Goal: Task Accomplishment & Management: Use online tool/utility

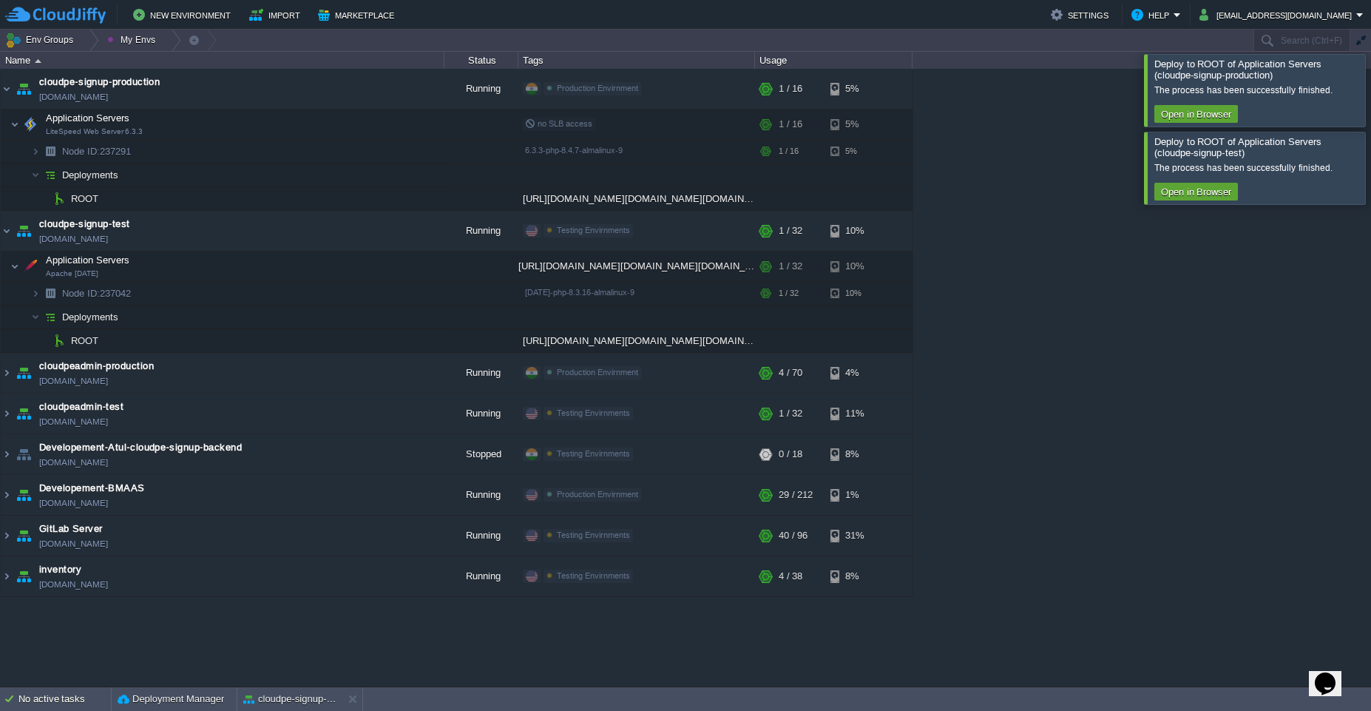
click at [1370, 81] on div at bounding box center [1389, 90] width 0 height 72
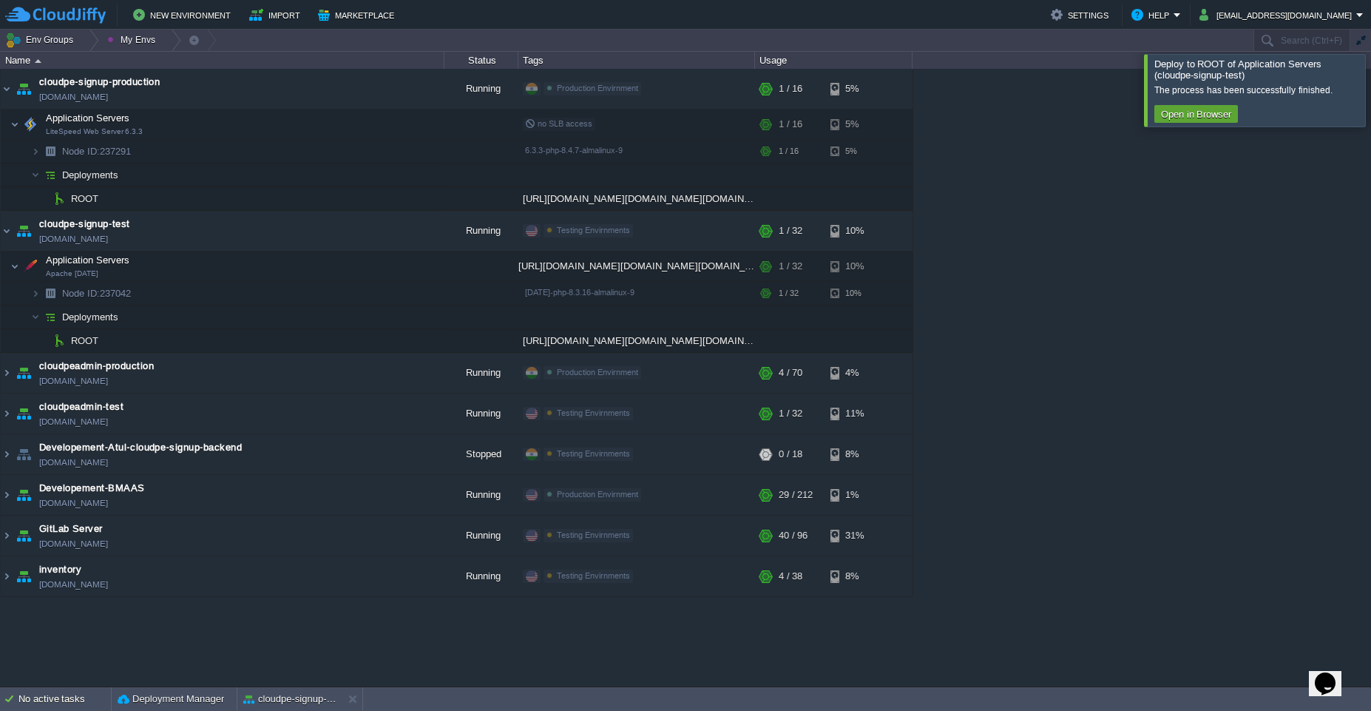
click at [1370, 113] on div at bounding box center [1389, 90] width 0 height 72
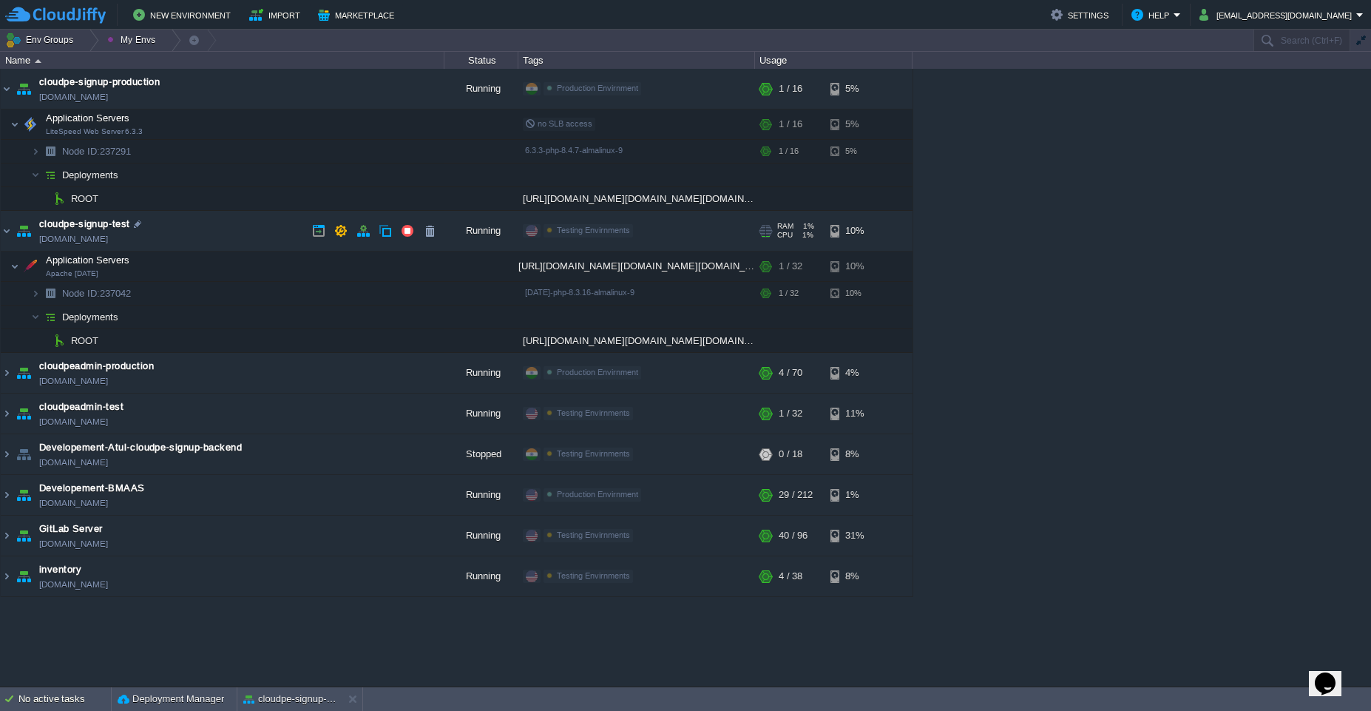
click at [197, 226] on td "cloudpe-signup-test [DOMAIN_NAME]" at bounding box center [223, 231] width 444 height 41
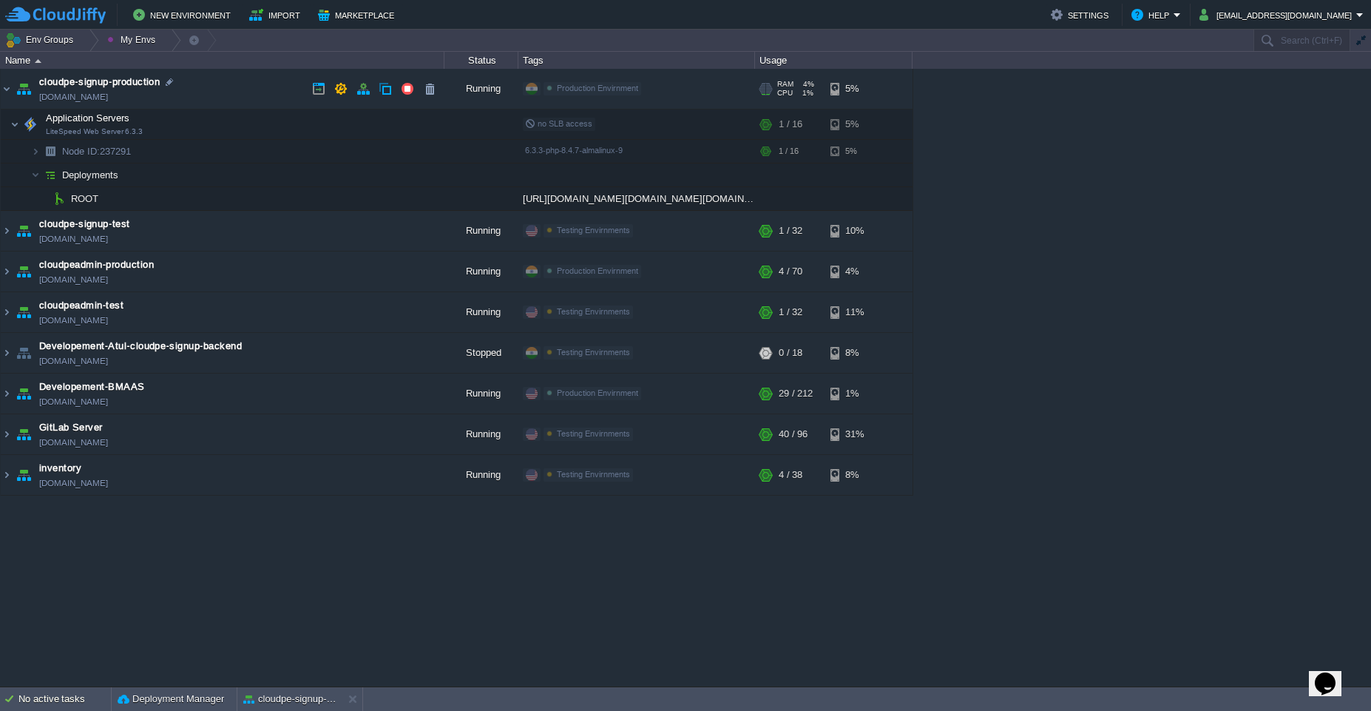
click at [264, 78] on td "cloudpe-signup-production [DOMAIN_NAME]" at bounding box center [223, 89] width 444 height 41
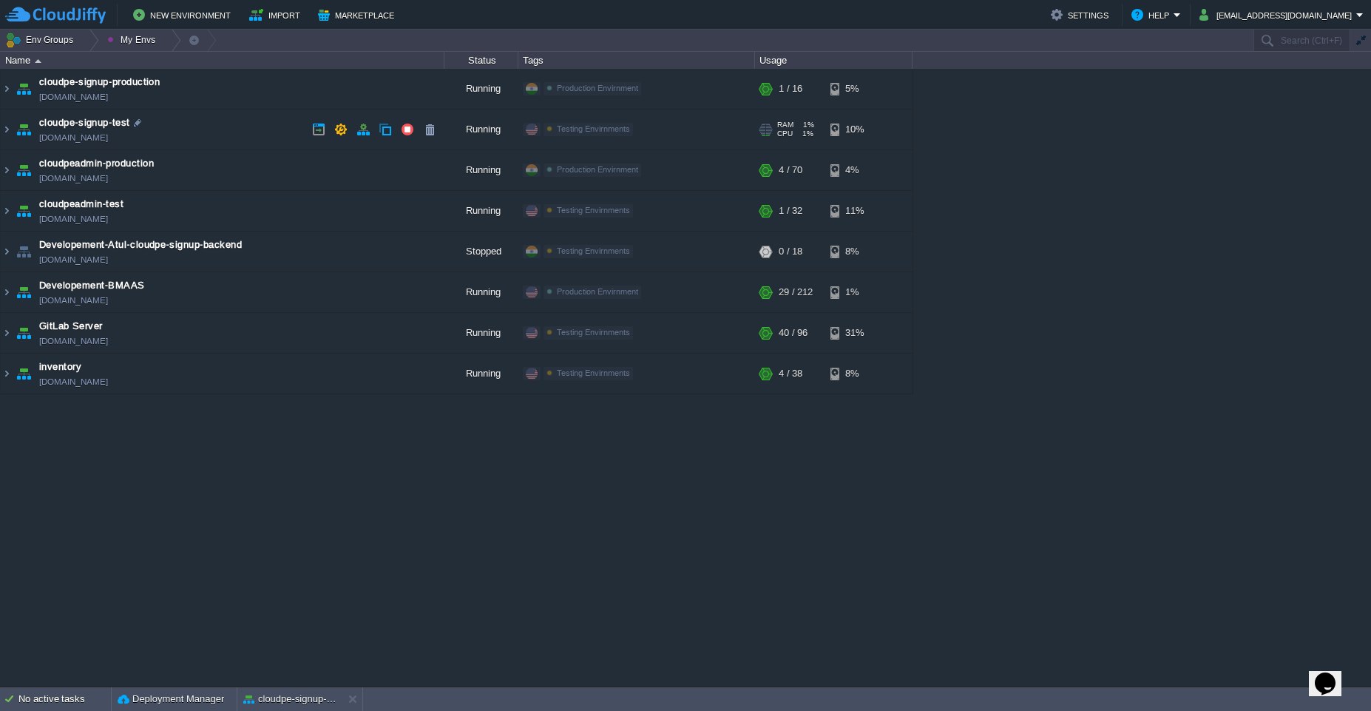
click at [108, 136] on link "[DOMAIN_NAME]" at bounding box center [73, 137] width 69 height 15
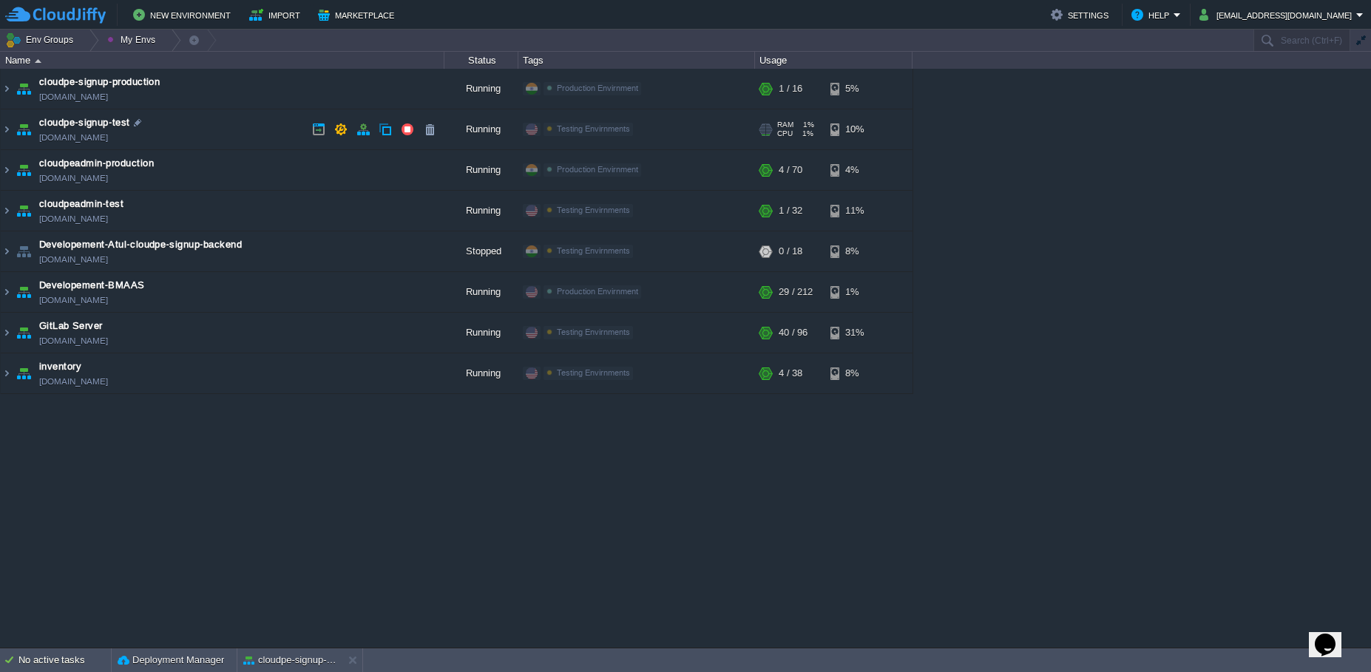
click at [232, 135] on td "cloudpe-signup-test [DOMAIN_NAME]" at bounding box center [223, 129] width 444 height 41
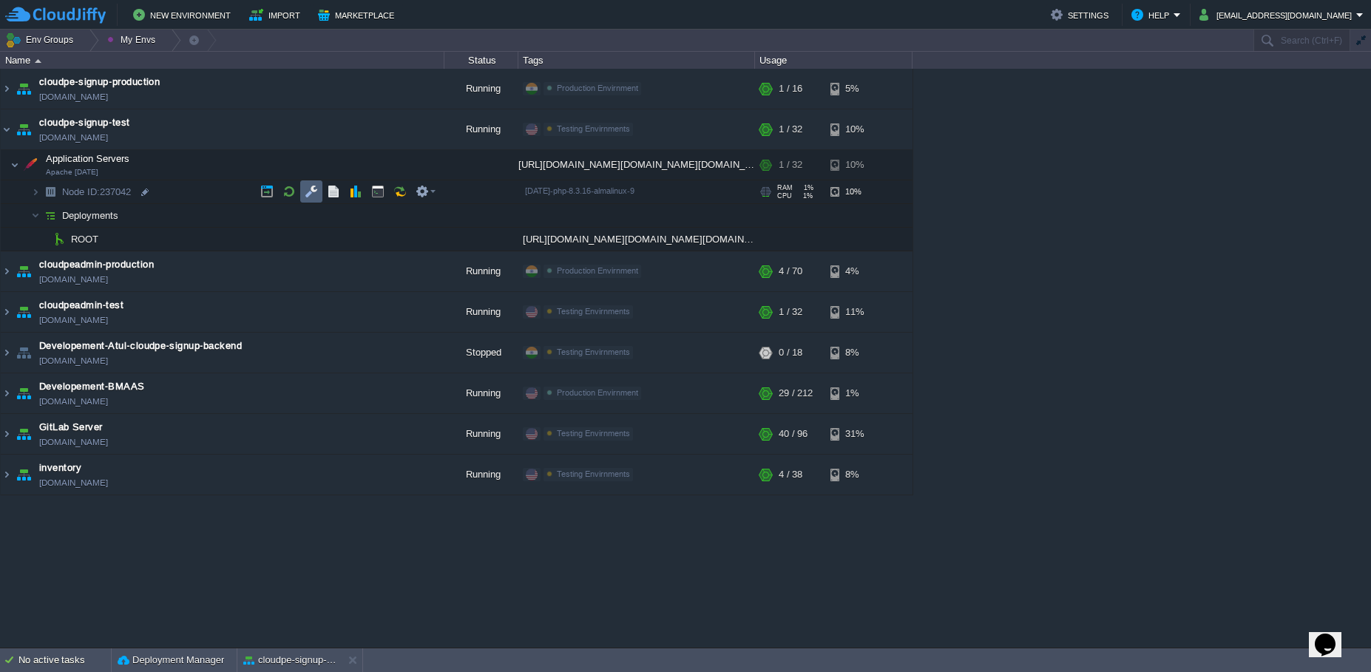
click at [311, 180] on td at bounding box center [311, 191] width 22 height 22
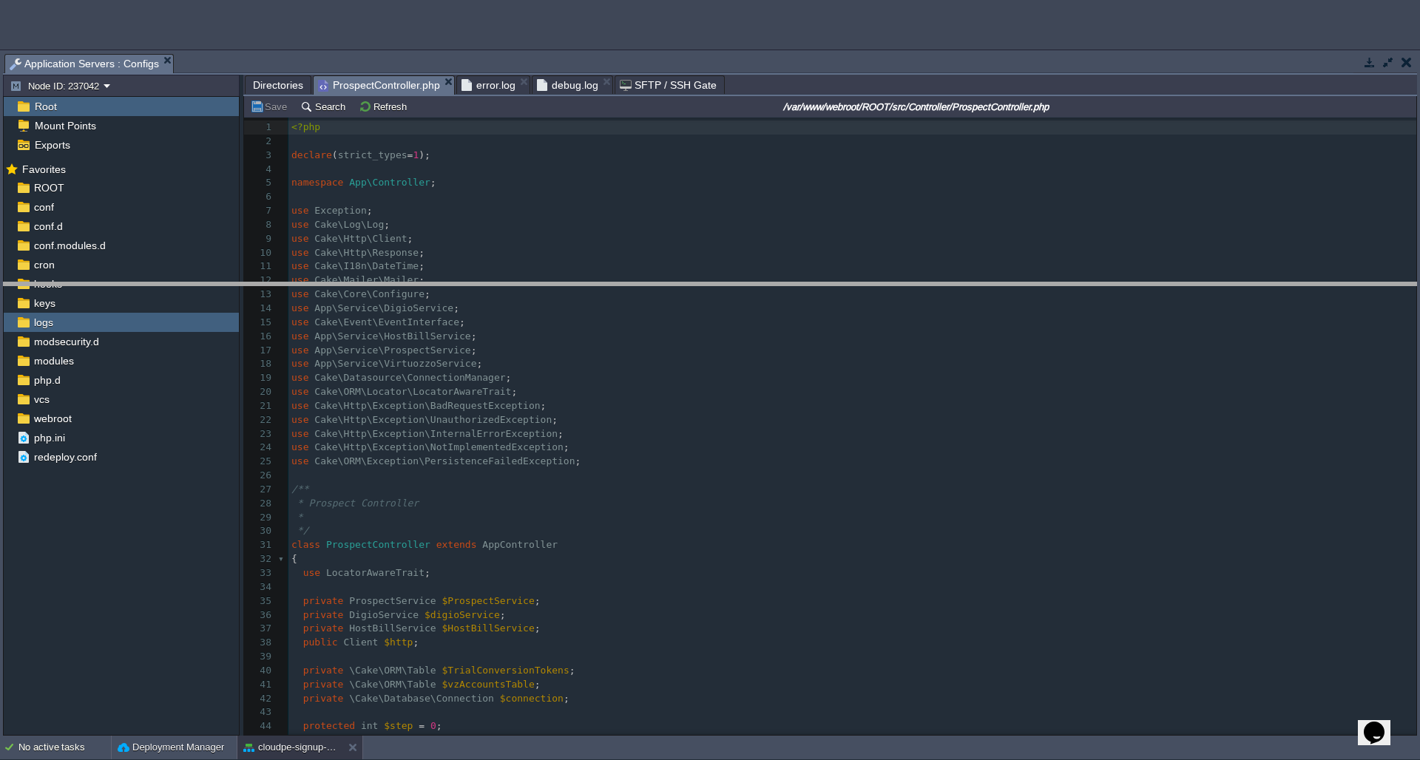
drag, startPoint x: 1176, startPoint y: 55, endPoint x: 1183, endPoint y: 282, distance: 226.4
click at [1183, 282] on body "New Environment Import Marketplace Bonus ₹0.00 Upgrade Account Settings Help [E…" at bounding box center [710, 380] width 1420 height 760
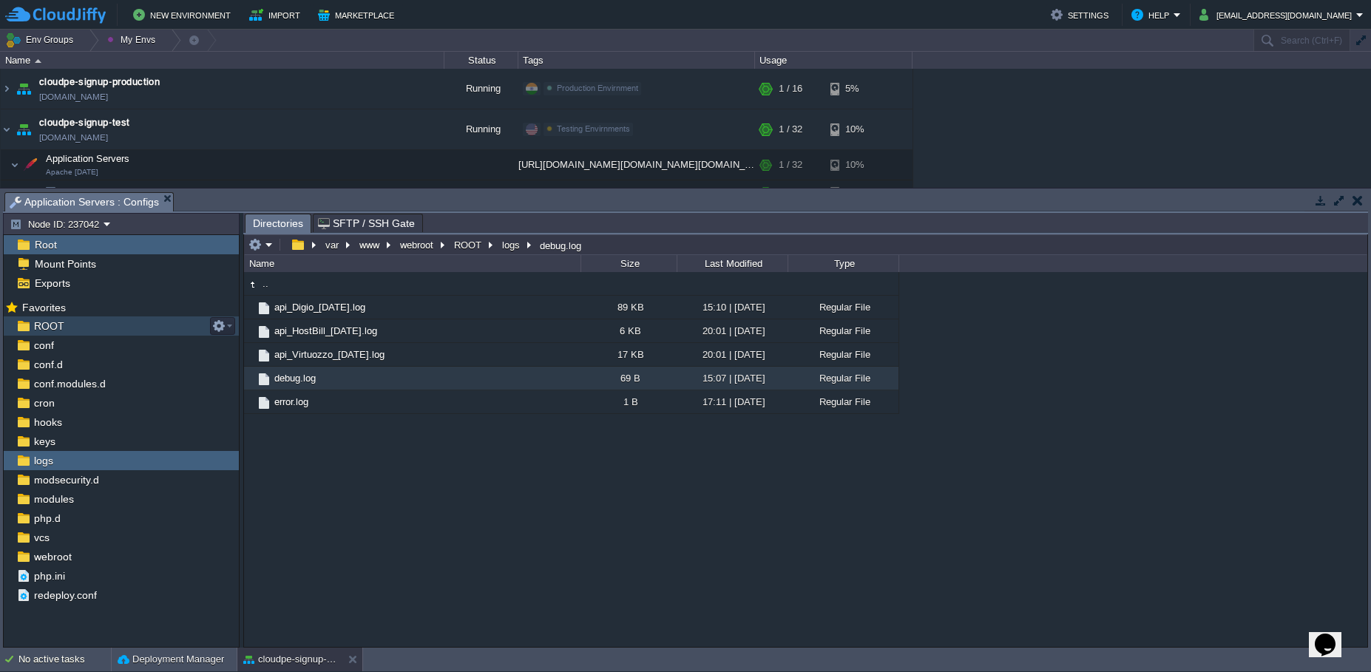
click at [52, 329] on span "ROOT" at bounding box center [48, 325] width 35 height 13
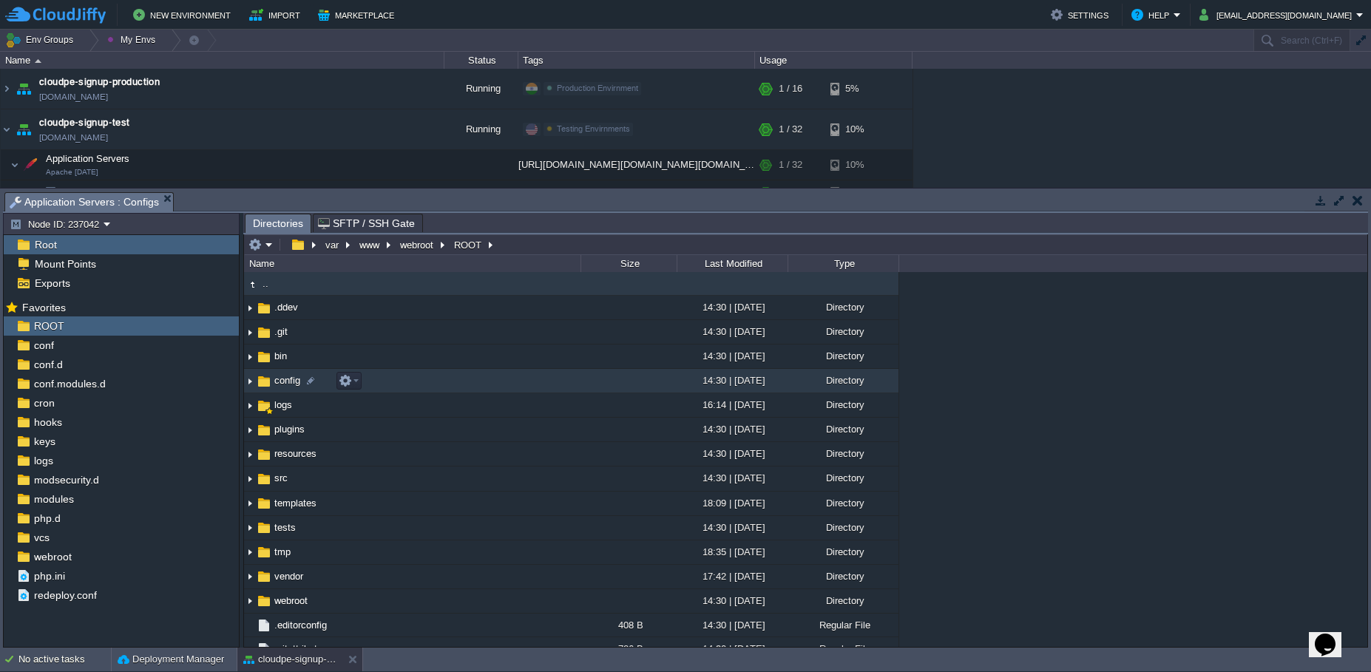
click at [410, 384] on td "config" at bounding box center [412, 381] width 336 height 24
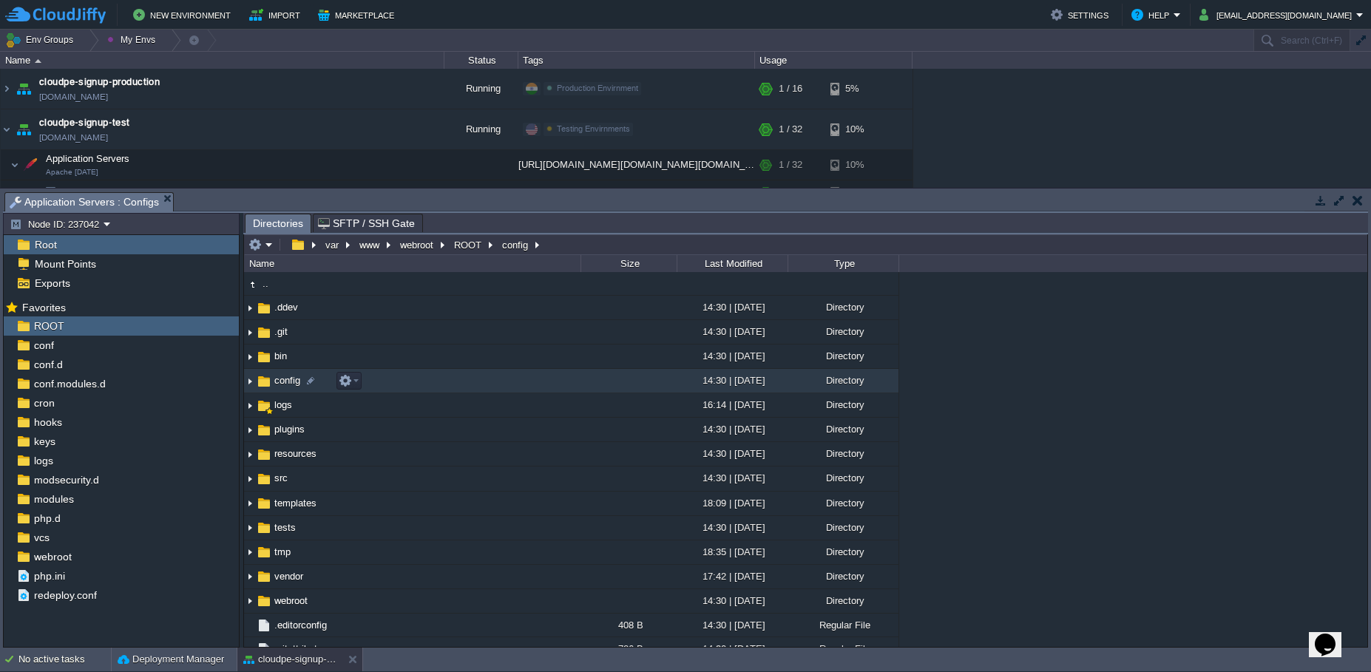
click at [410, 384] on td "config" at bounding box center [412, 381] width 336 height 24
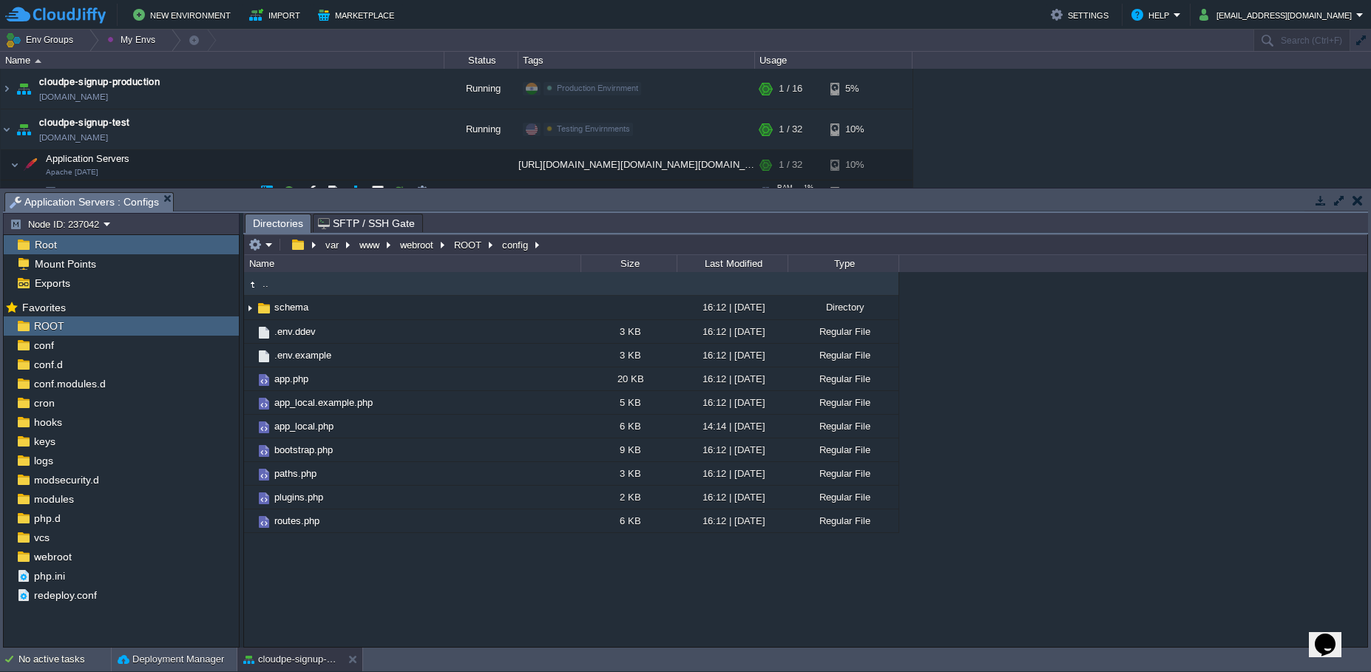
drag, startPoint x: 591, startPoint y: 191, endPoint x: 587, endPoint y: 184, distance: 8.0
click at [587, 184] on div "Env Groups My Envs Search (Ctrl+F) auto-gen Name Status Tags Usage cloudpe webs…" at bounding box center [685, 339] width 1371 height 618
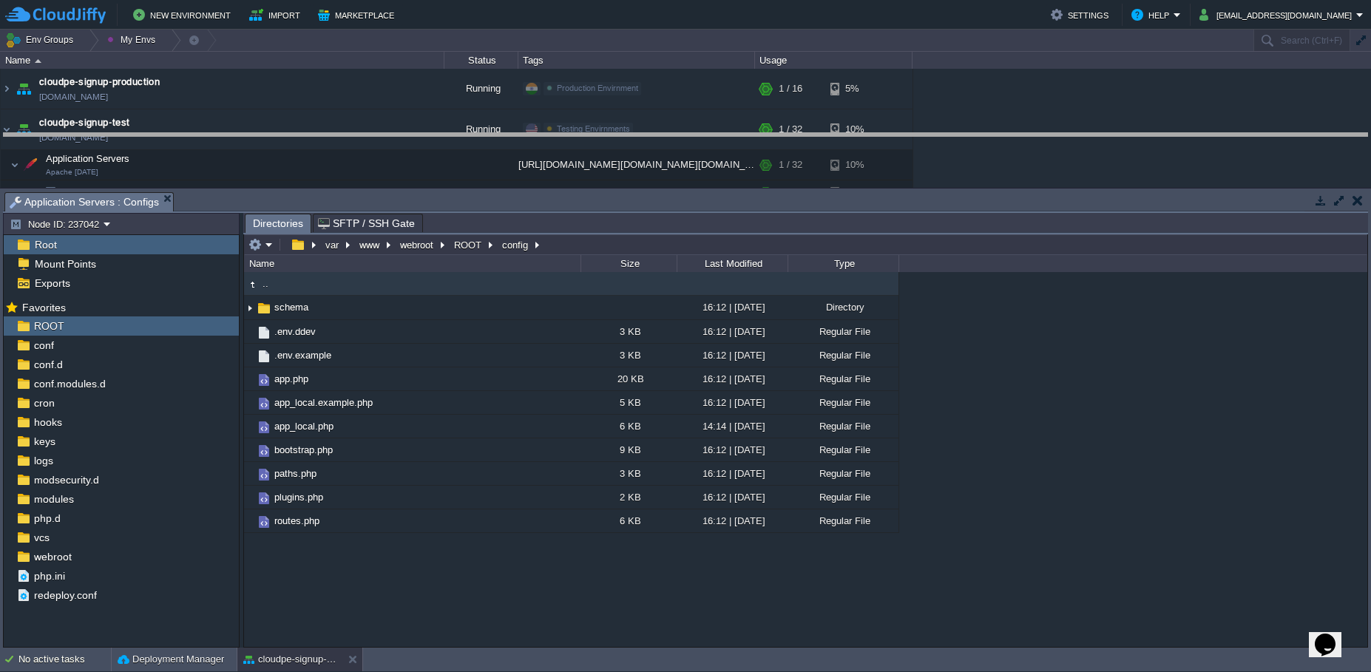
drag, startPoint x: 587, startPoint y: 194, endPoint x: 588, endPoint y: 132, distance: 61.4
click at [588, 132] on body "New Environment Import Marketplace Bonus ₹0.00 Upgrade Account Settings Help [E…" at bounding box center [685, 336] width 1371 height 672
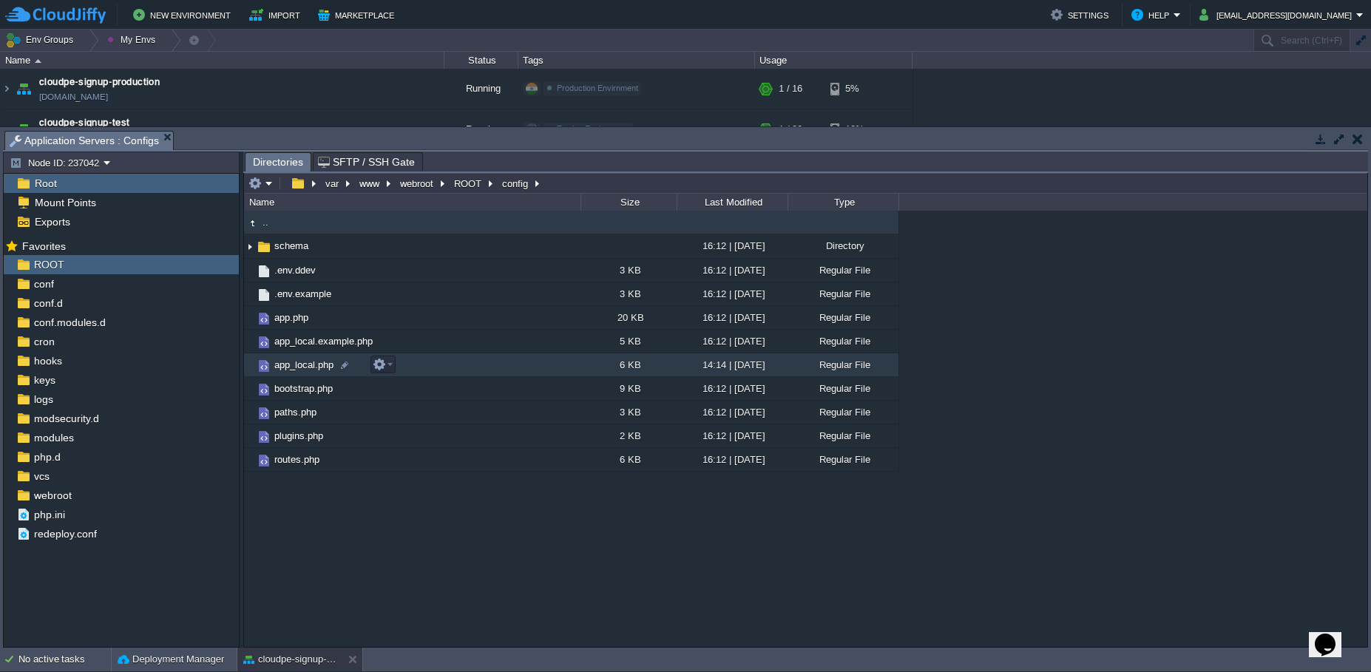
click at [477, 365] on td "app_local.php" at bounding box center [412, 365] width 336 height 24
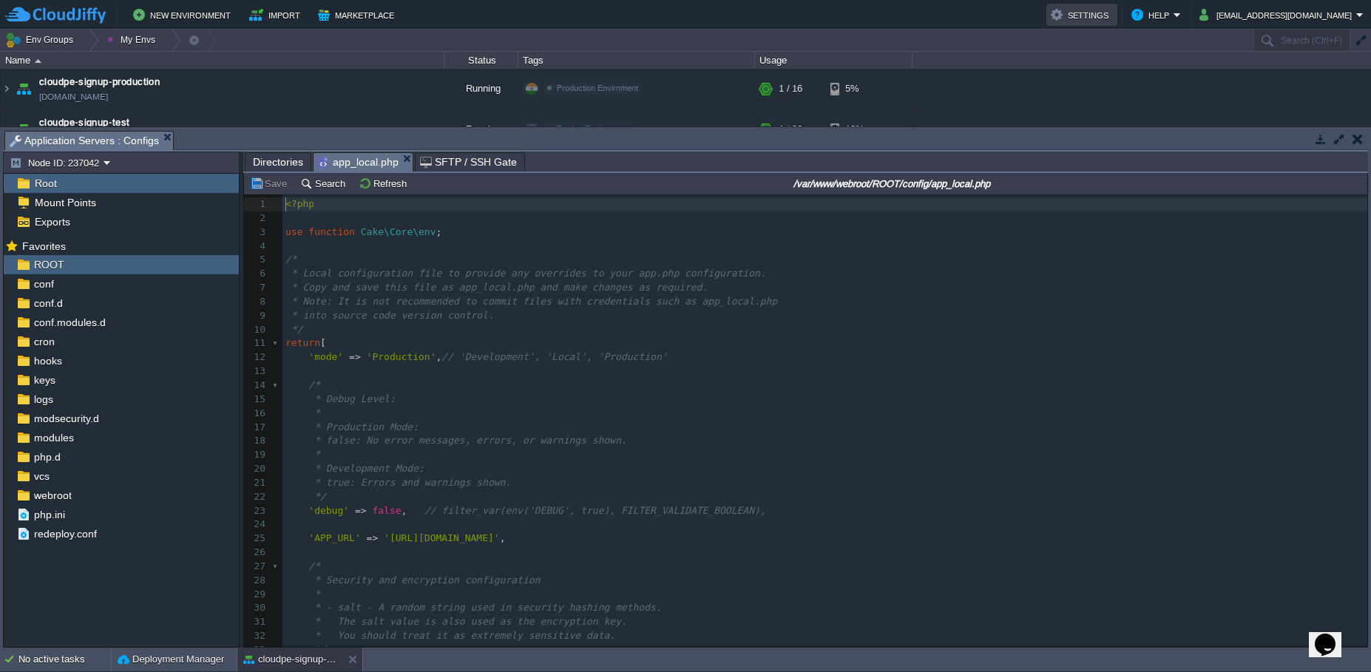
scroll to position [5, 0]
click at [640, 416] on pre "*" at bounding box center [824, 414] width 1085 height 14
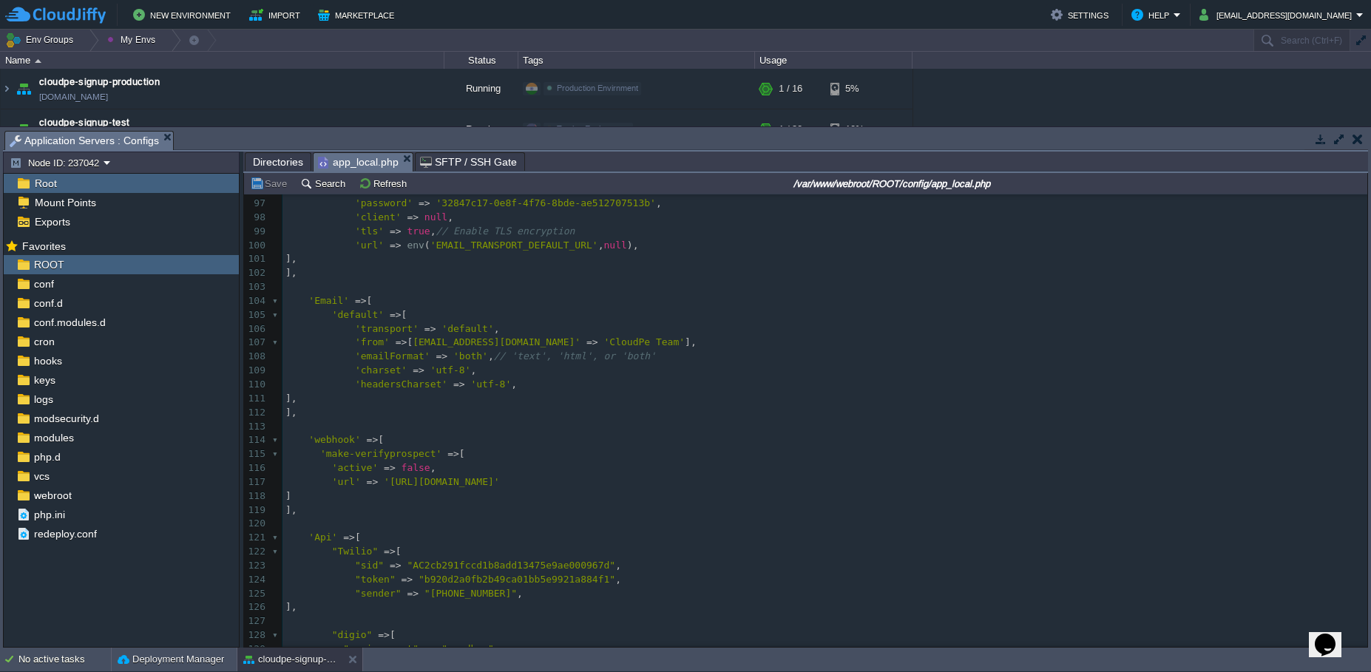
scroll to position [1338, 0]
click at [408, 465] on div "190 * 86 * 87 * Host and credential configuration in case you are using SmtpTra…" at bounding box center [824, 455] width 1085 height 822
type textarea "true"
